Goal: Find contact information: Find contact information

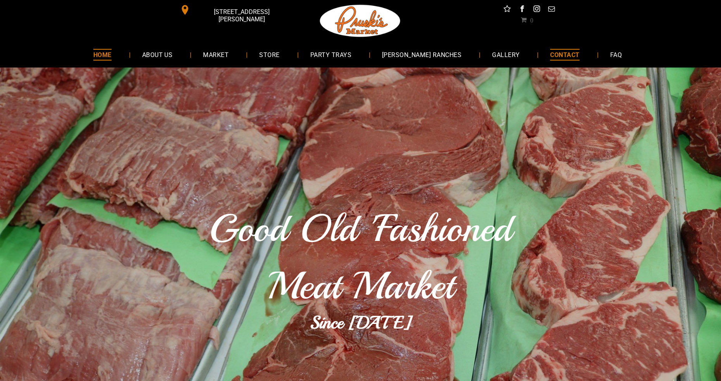
click at [553, 52] on span "CONTACT" at bounding box center [564, 54] width 29 height 11
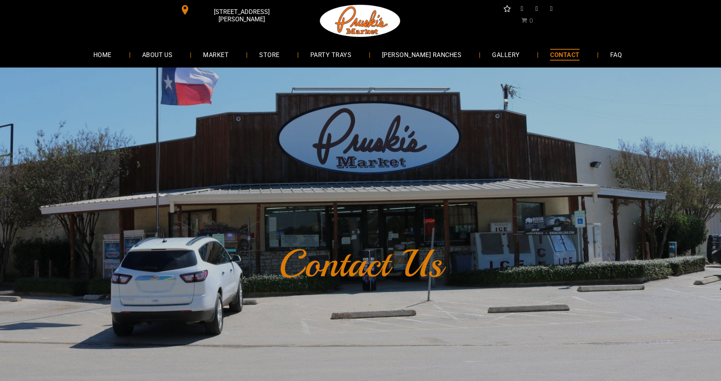
click at [599, 55] on link "FAQ" at bounding box center [616, 54] width 35 height 21
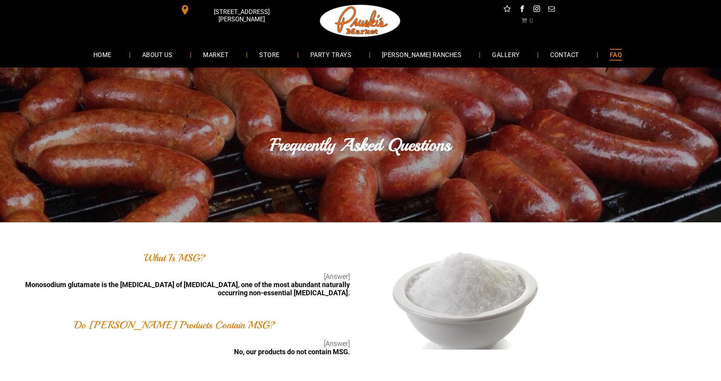
click at [234, 12] on span "[STREET_ADDRESS][PERSON_NAME]" at bounding box center [242, 15] width 100 height 22
click at [276, 55] on span "STORE" at bounding box center [269, 54] width 20 height 11
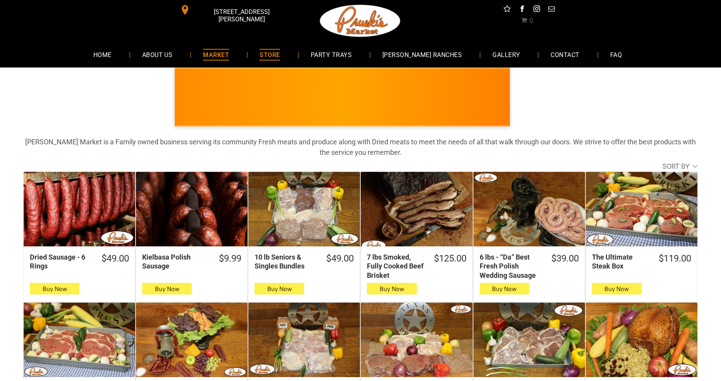
click at [229, 50] on span "MARKET" at bounding box center [216, 54] width 26 height 11
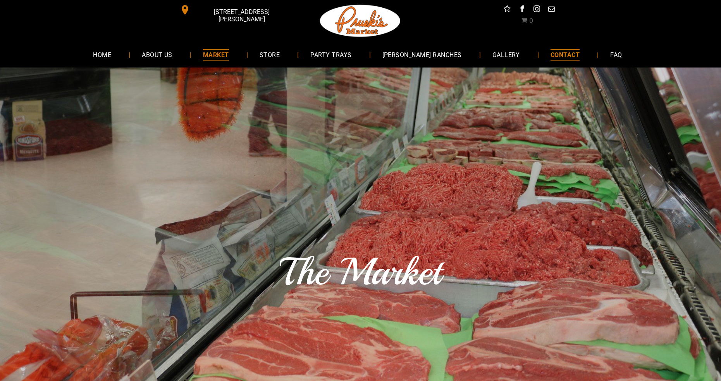
click at [551, 57] on span "CONTACT" at bounding box center [565, 54] width 29 height 11
